Goal: Task Accomplishment & Management: Manage account settings

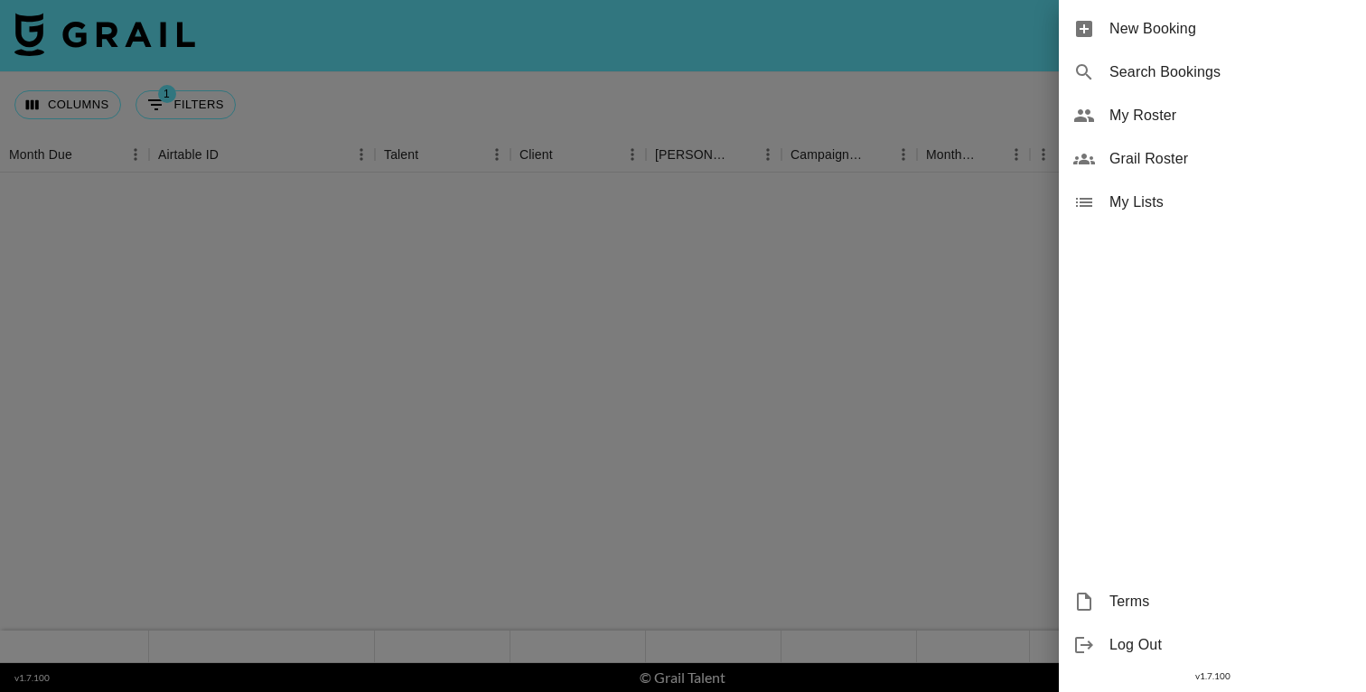
scroll to position [1392, 0]
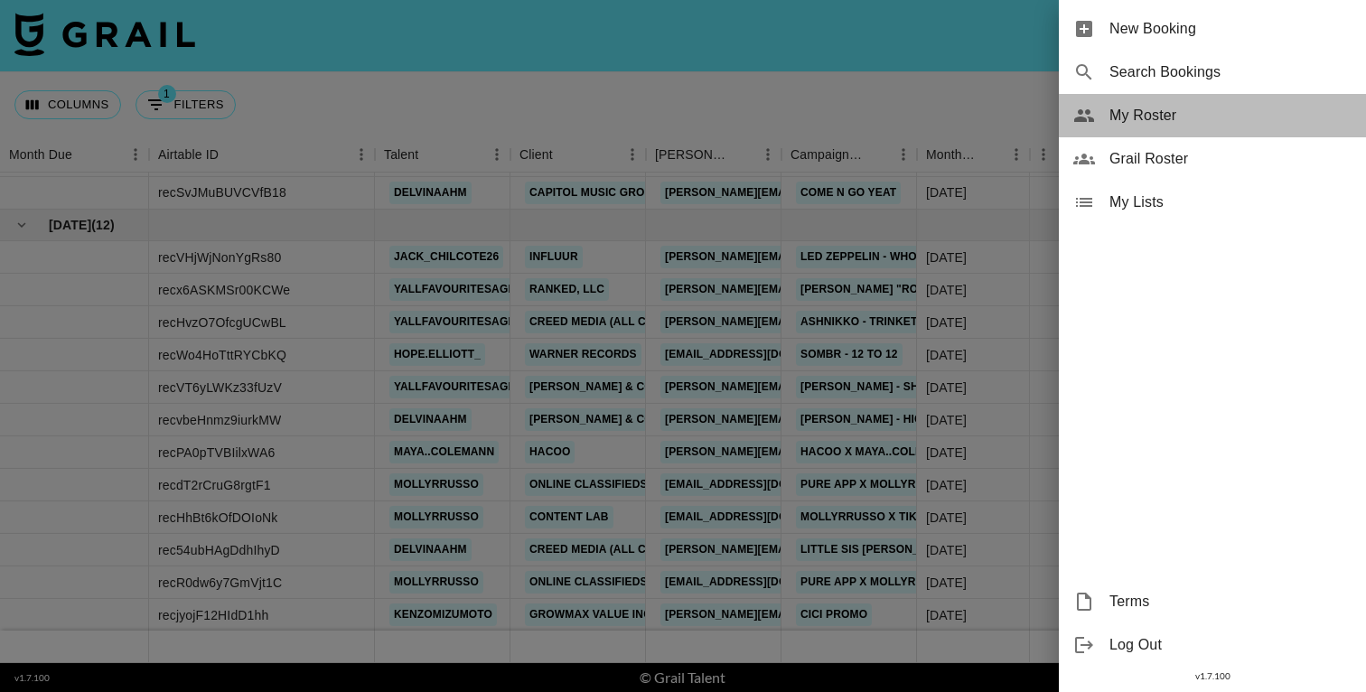
click at [1144, 105] on span "My Roster" at bounding box center [1231, 116] width 242 height 22
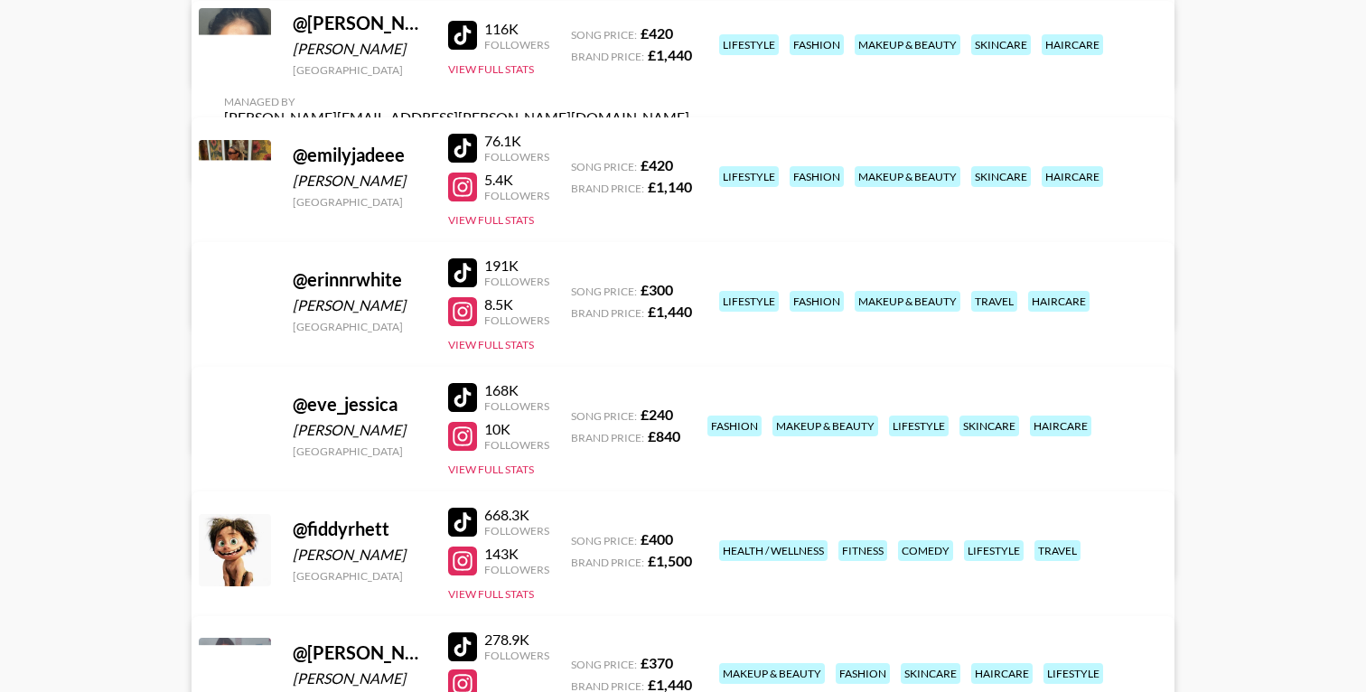
scroll to position [1429, 0]
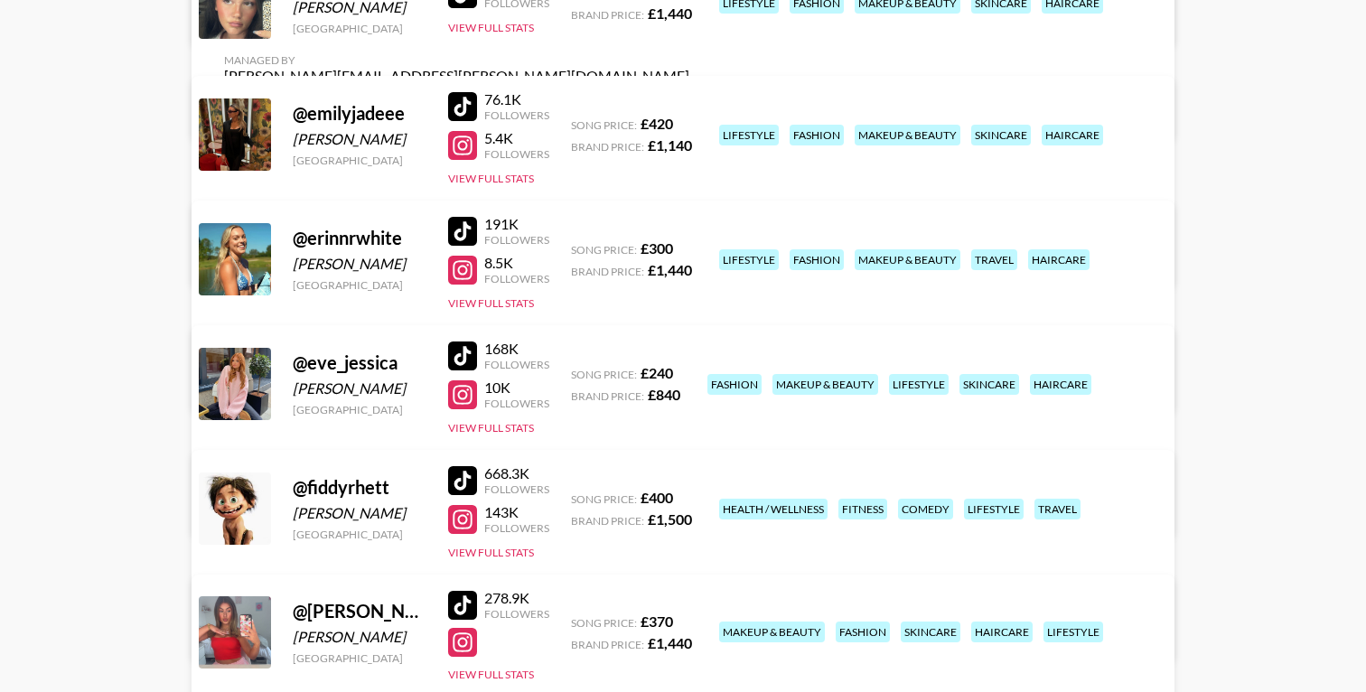
click at [689, 371] on link "View/Edit Details" at bounding box center [456, 380] width 465 height 18
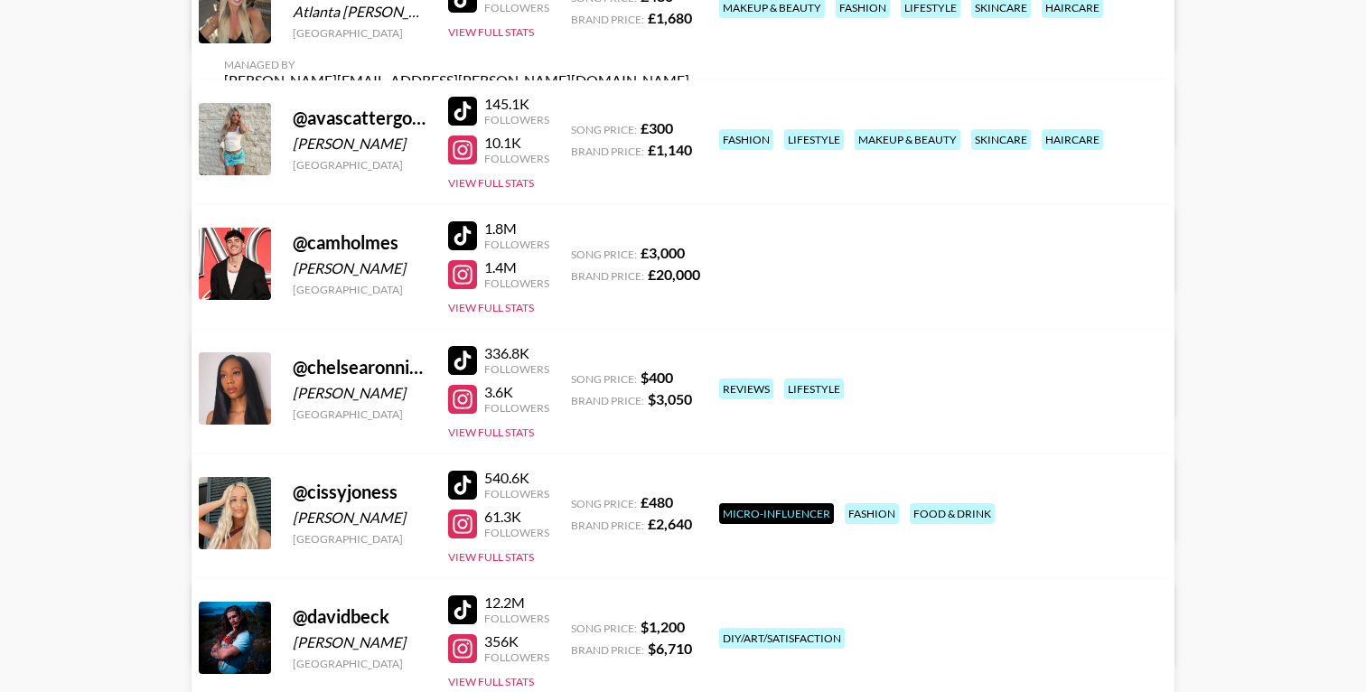
scroll to position [0, 0]
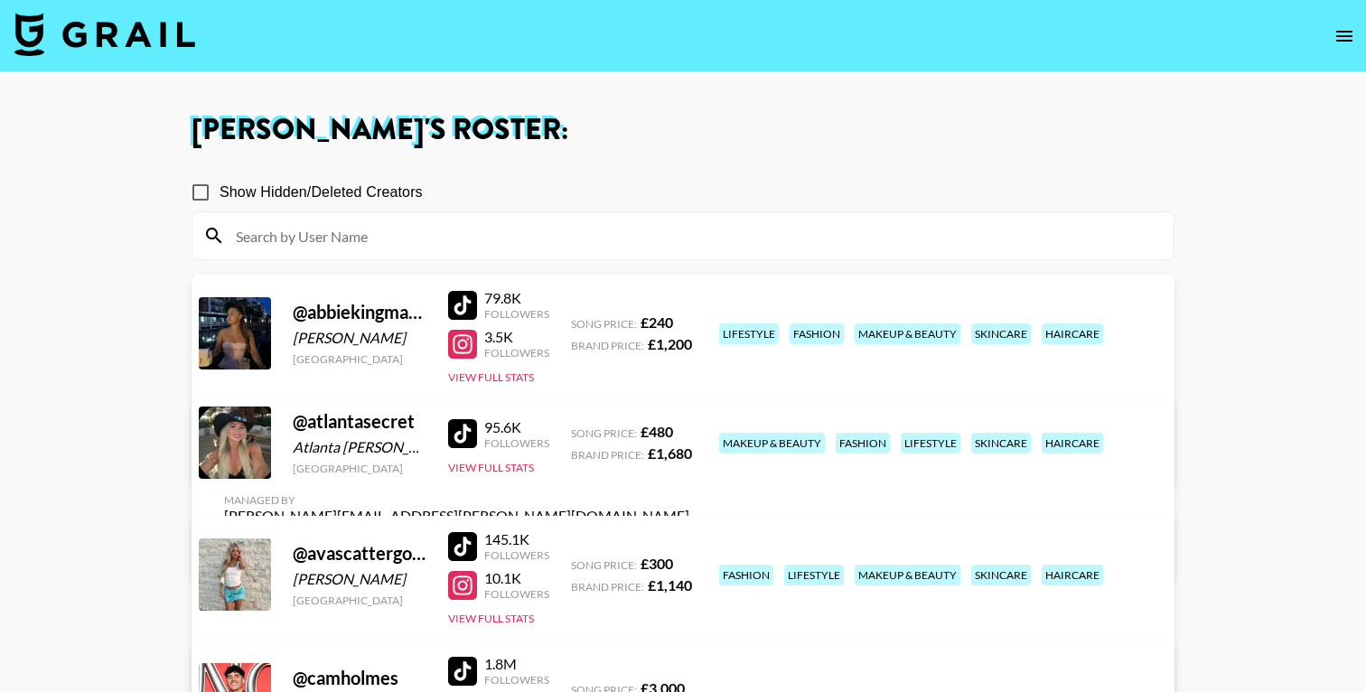
click at [136, 33] on img at bounding box center [104, 34] width 181 height 43
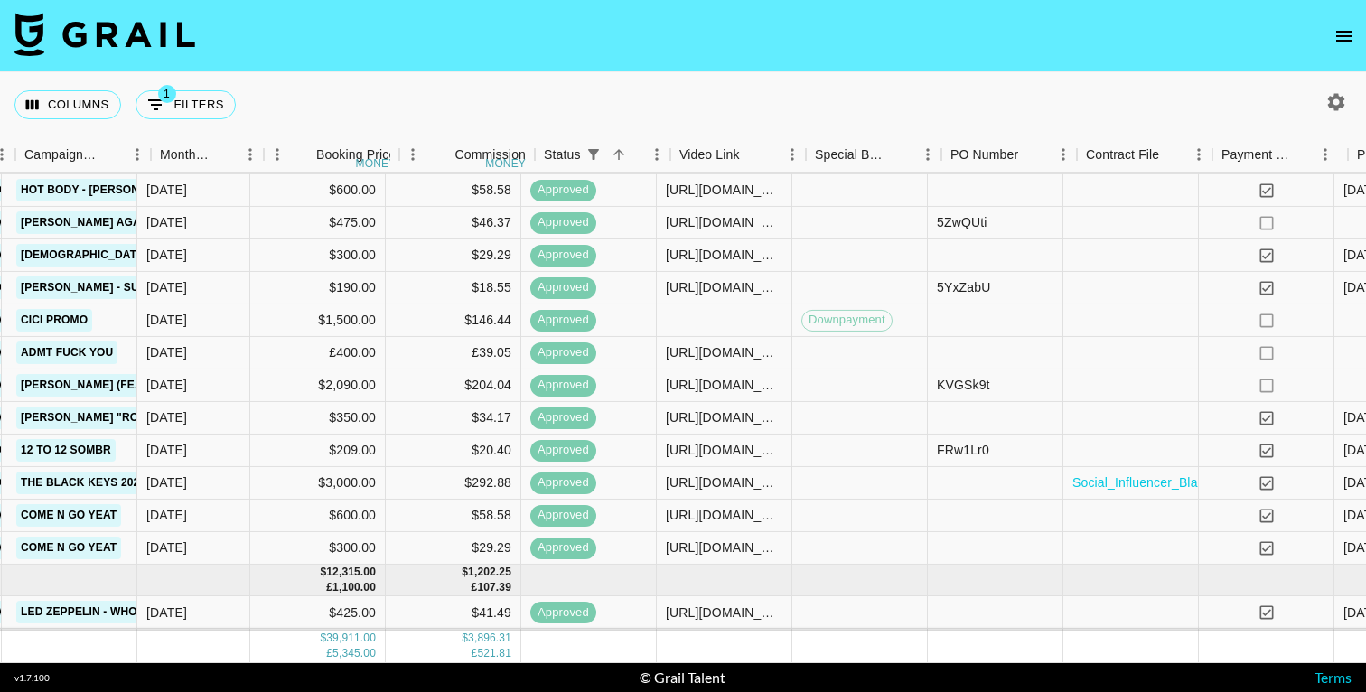
scroll to position [1037, 1092]
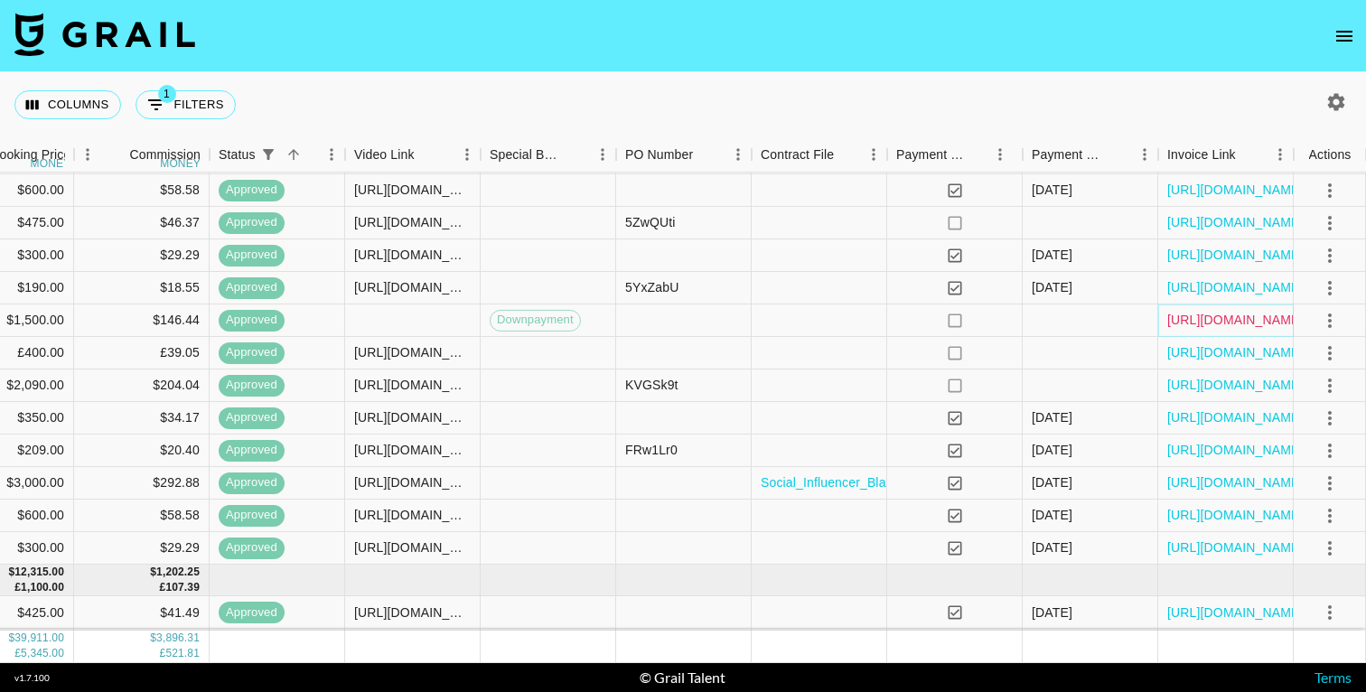
click at [1211, 323] on link "https://in.xero.com/iE5GFp2hmZxIA77sroakjjULr5u27xmR6LFNooBz" at bounding box center [1235, 320] width 136 height 18
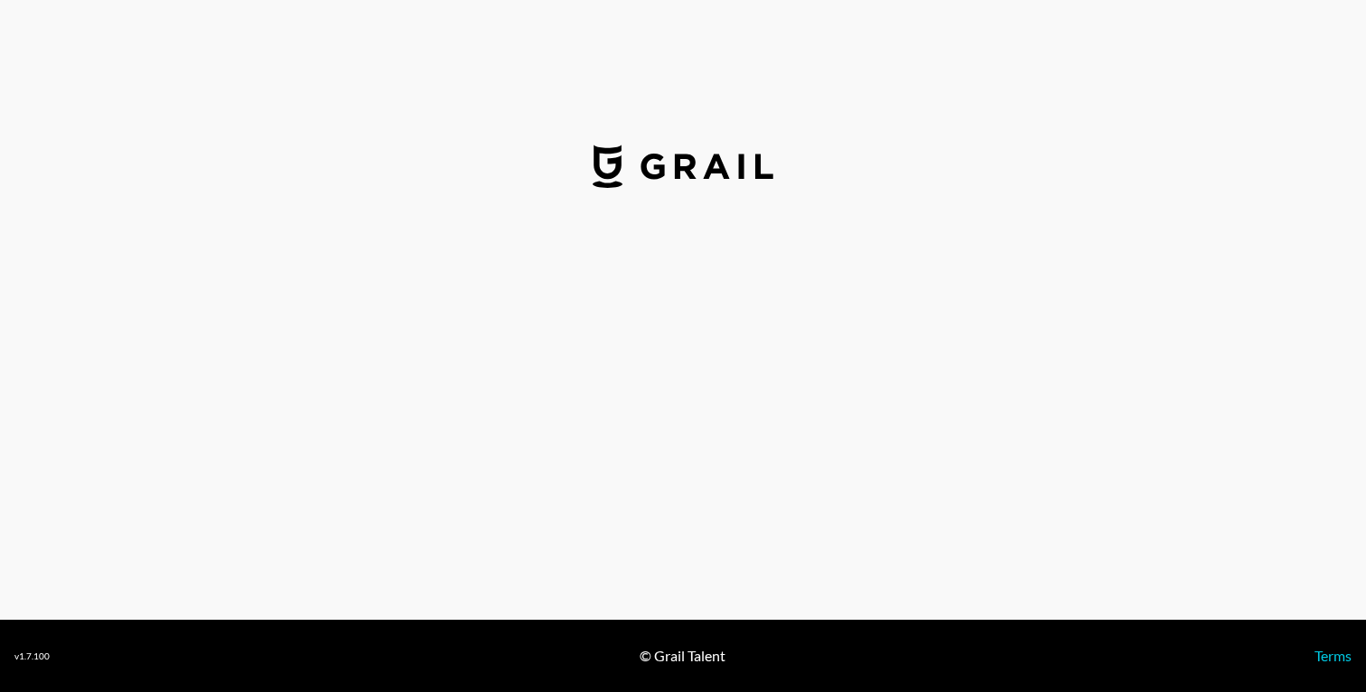
select select "GBP"
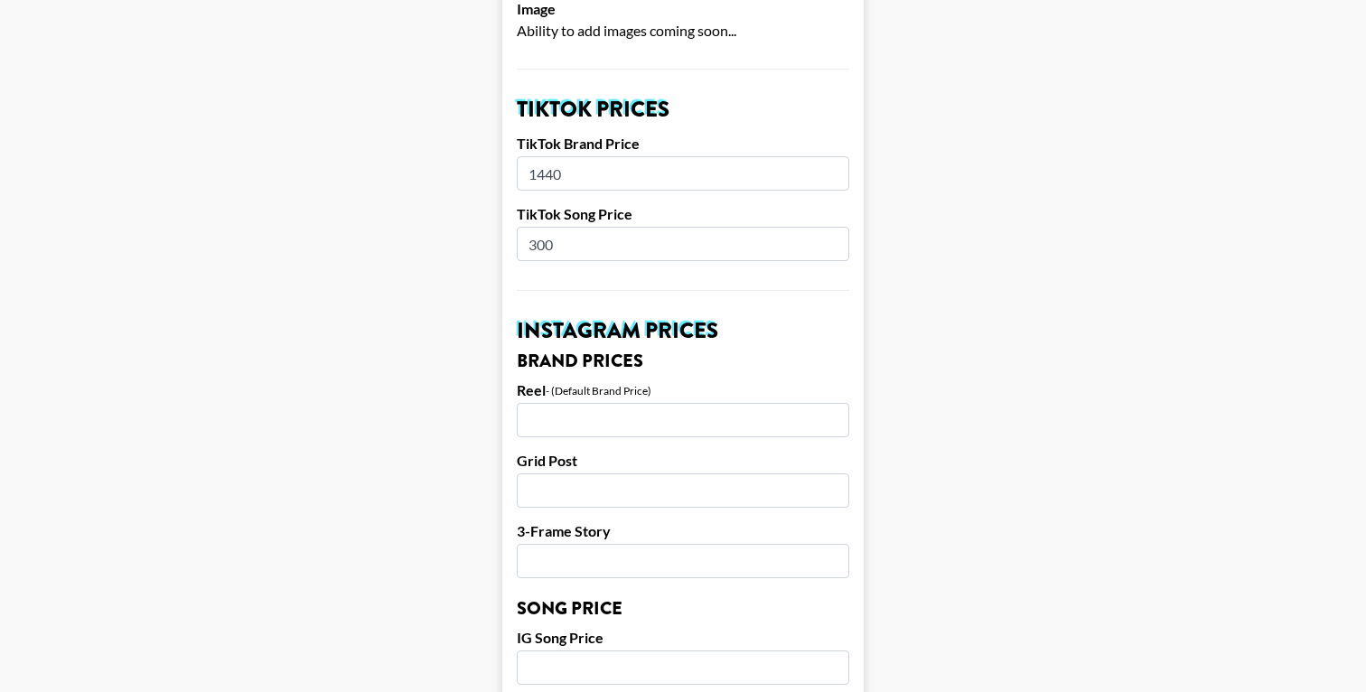
scroll to position [603, 0]
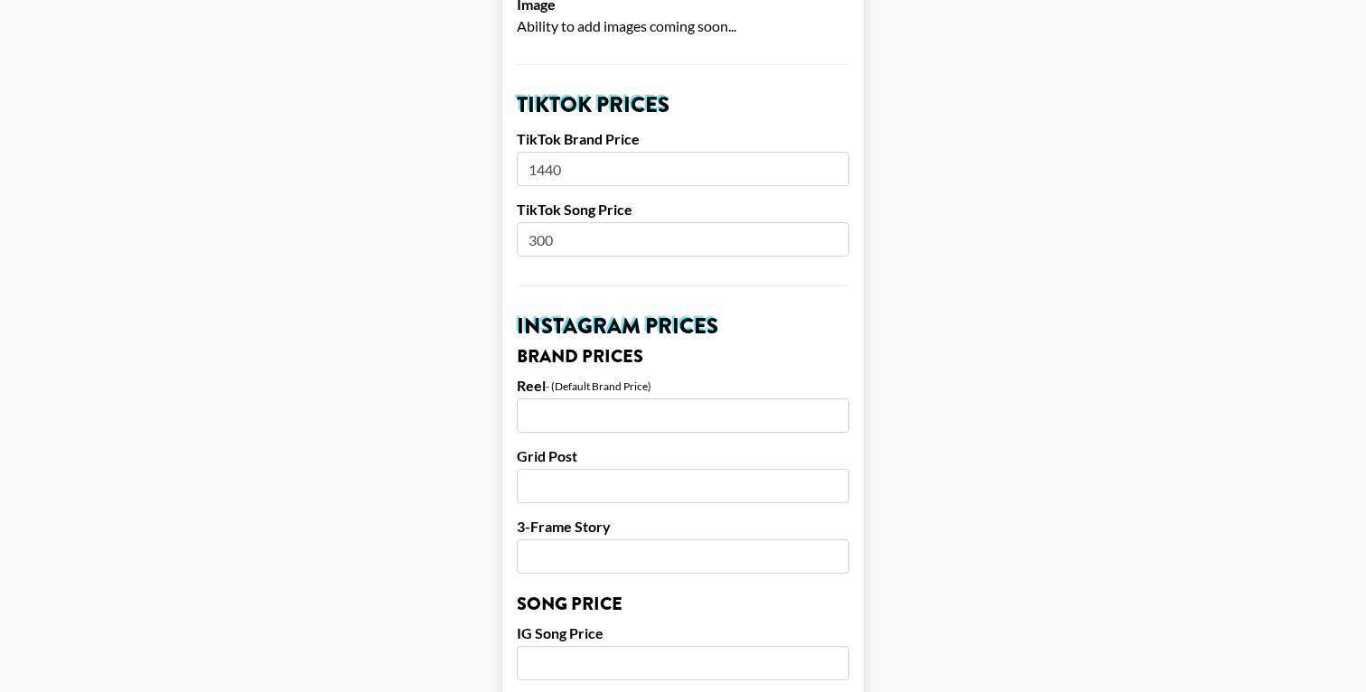
click at [545, 222] on input "300" at bounding box center [683, 239] width 333 height 34
type input "350"
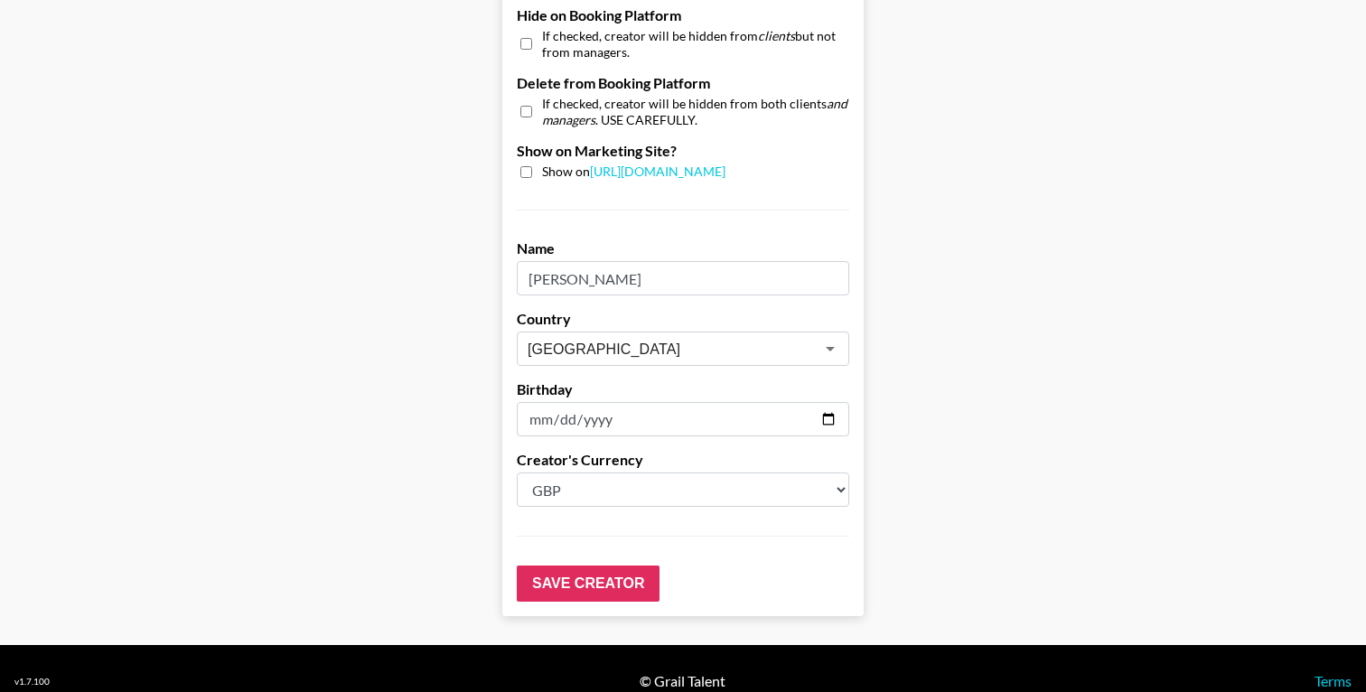
click at [597, 566] on input "Save Creator" at bounding box center [588, 584] width 143 height 36
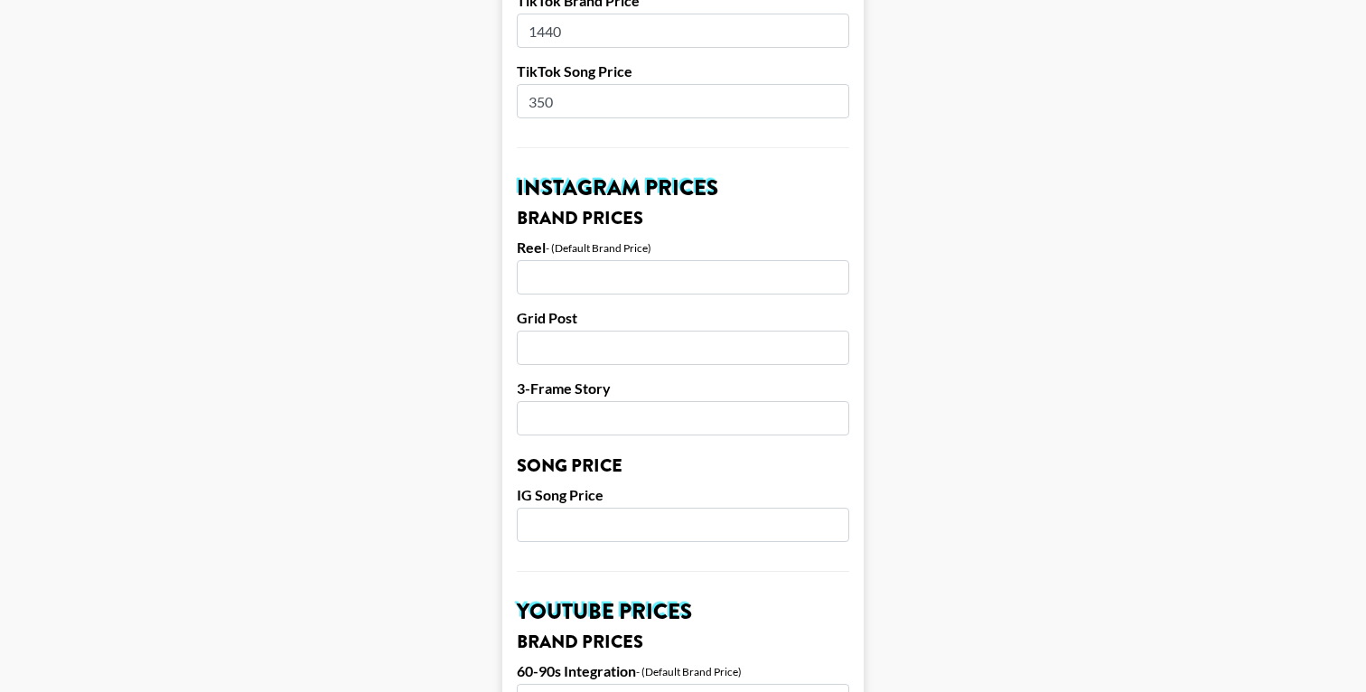
scroll to position [0, 0]
